Goal: Information Seeking & Learning: Check status

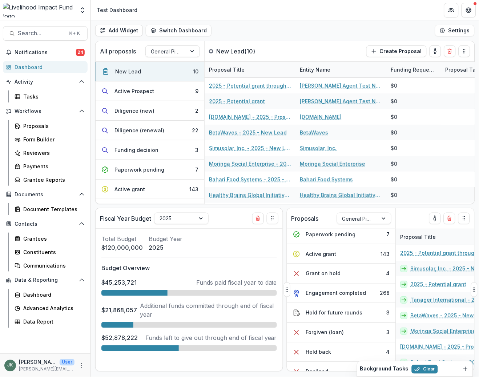
scroll to position [113, 0]
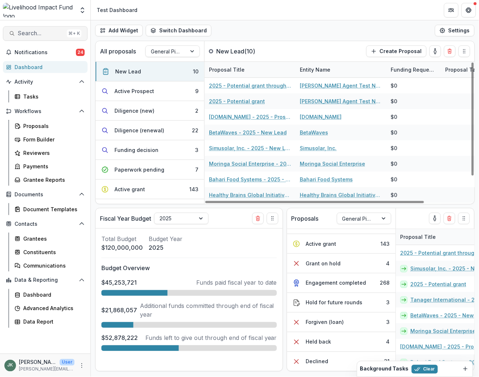
click at [52, 34] on span "Search..." at bounding box center [41, 33] width 46 height 7
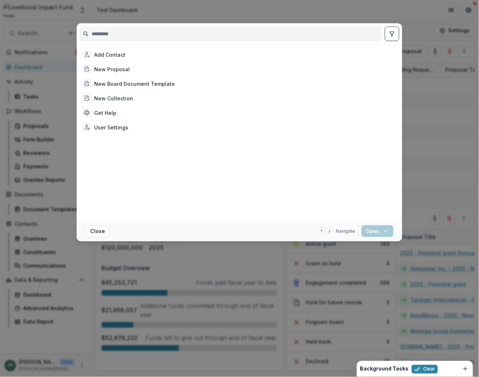
drag, startPoint x: 361, startPoint y: 12, endPoint x: 341, endPoint y: 15, distance: 20.9
click at [361, 13] on div "Add Contact New Proposal New Board Document Template New Collection Get Help Us…" at bounding box center [239, 188] width 479 height 377
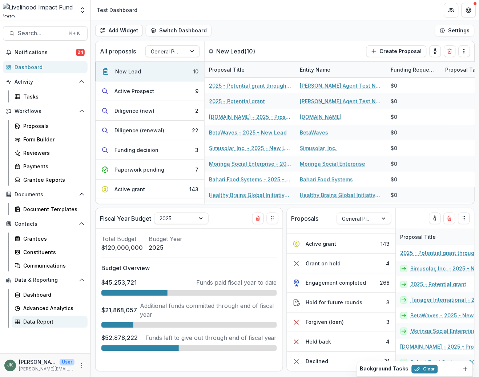
click at [38, 322] on div "Data Report" at bounding box center [52, 322] width 58 height 8
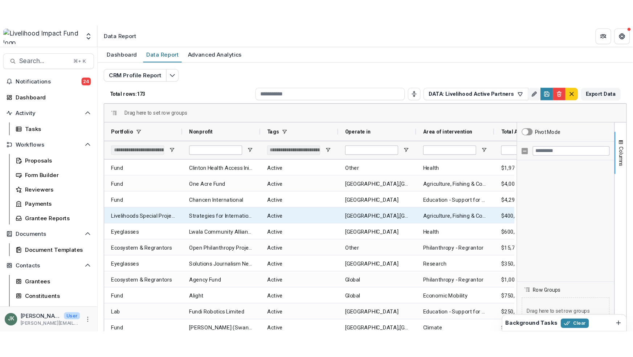
scroll to position [8, 0]
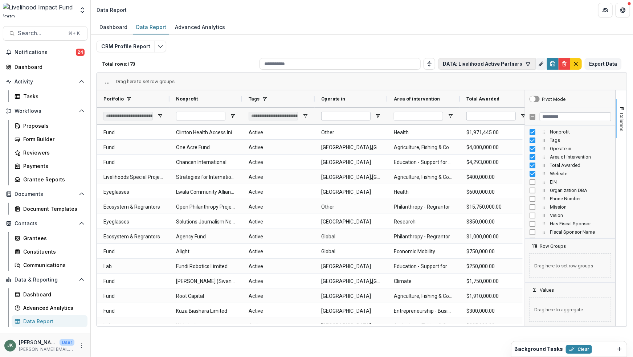
click at [478, 63] on button "DATA: Livelihood Active Partners" at bounding box center [487, 64] width 98 height 12
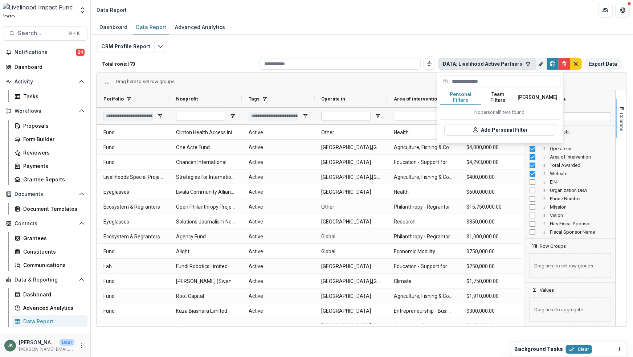
click at [478, 63] on button "DATA: Livelihood Active Partners" at bounding box center [487, 64] width 98 height 12
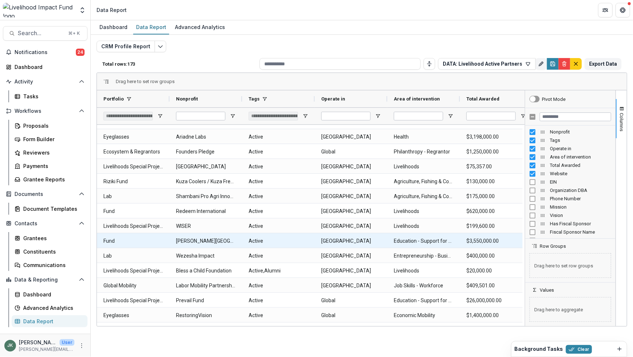
scroll to position [430, 0]
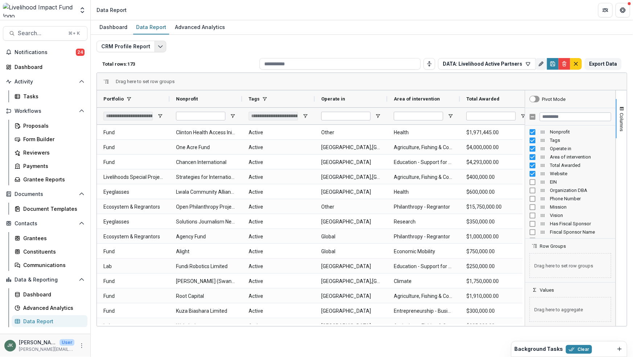
click at [158, 45] on icon "Edit selected report" at bounding box center [161, 47] width 6 height 6
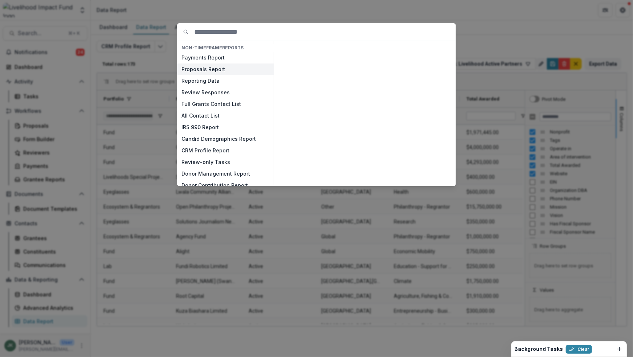
click at [224, 73] on button "Proposals Report" at bounding box center [225, 70] width 97 height 12
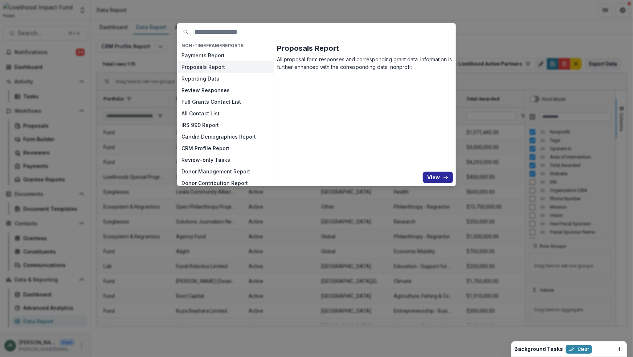
click at [431, 178] on button "View" at bounding box center [438, 178] width 30 height 12
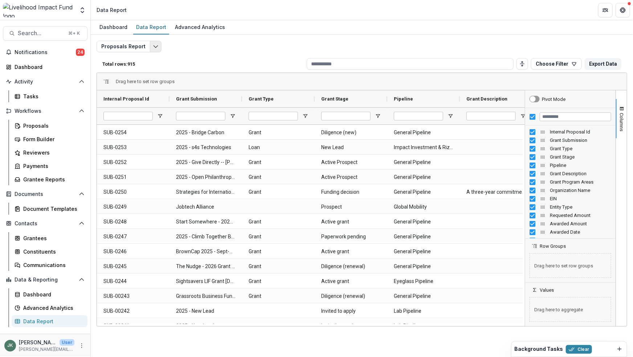
click at [153, 49] on button "Edit selected report" at bounding box center [156, 47] width 12 height 12
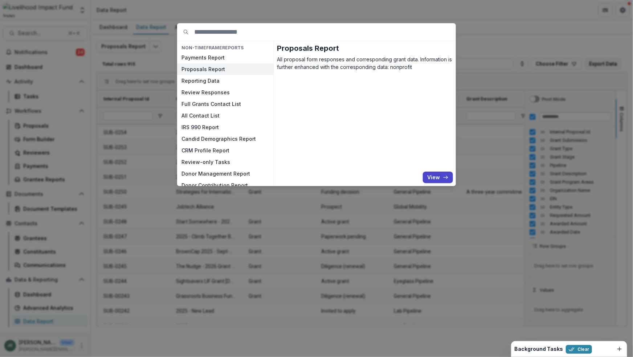
click at [271, 16] on div "NON-TIMEFRAME Reports Payments Report Proposals Report Reporting Data Review Re…" at bounding box center [316, 178] width 633 height 357
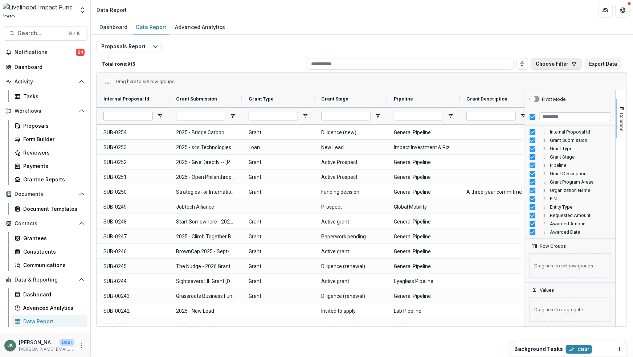
click at [478, 63] on button "Choose Filter" at bounding box center [556, 64] width 51 height 12
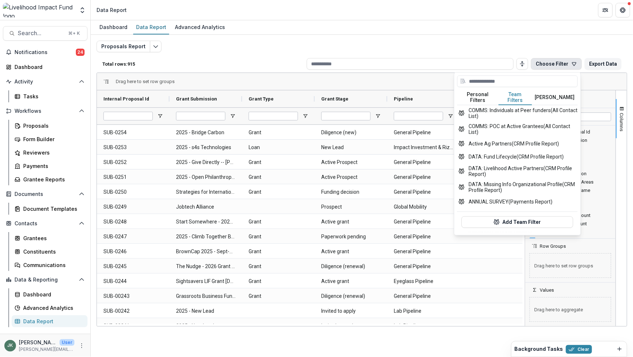
click at [478, 96] on button "Team Filters" at bounding box center [515, 97] width 33 height 15
click at [478, 166] on button "DATA: Livelihood Active Partners (CRM Profile Report)" at bounding box center [518, 171] width 121 height 16
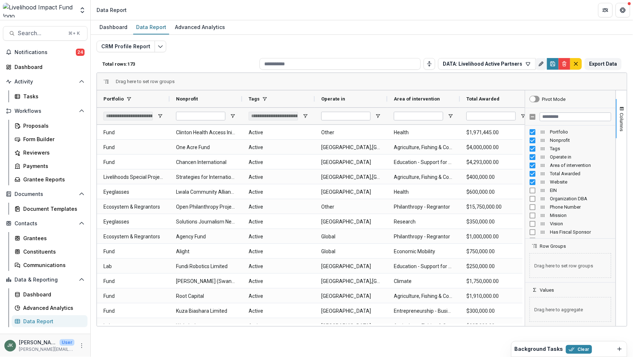
click at [149, 117] on div "**********" at bounding box center [128, 116] width 49 height 9
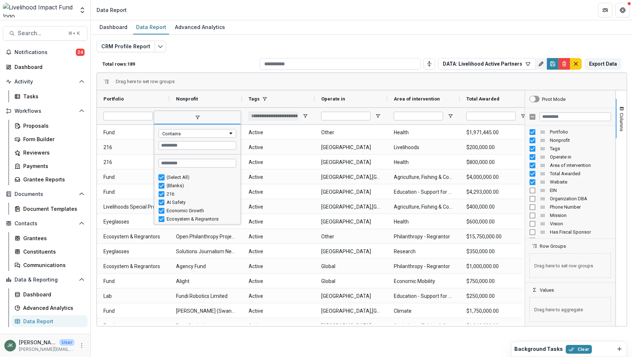
type input "***"
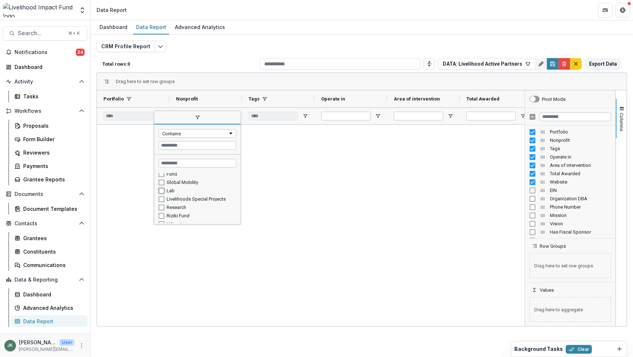
type input "*******"
type input "**********"
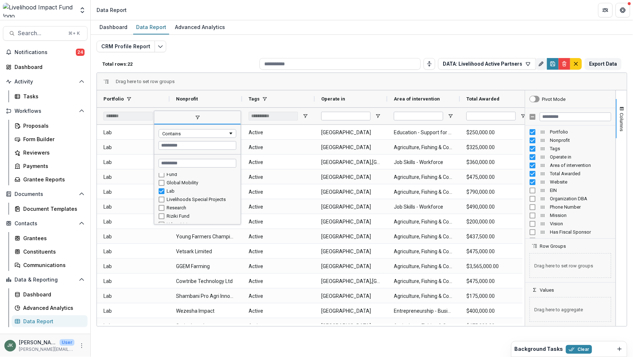
click at [215, 88] on div "Drag here to set row groups" at bounding box center [362, 81] width 530 height 17
